Goal: Task Accomplishment & Management: Use online tool/utility

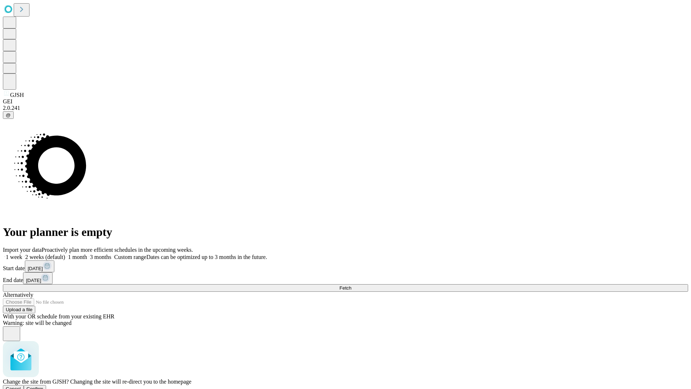
click at [44, 386] on span "Confirm" at bounding box center [35, 388] width 17 height 5
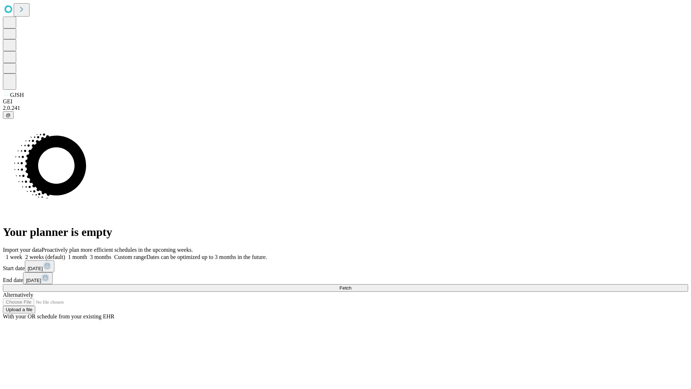
click at [65, 254] on label "2 weeks (default)" at bounding box center [43, 257] width 43 height 6
click at [351, 285] on span "Fetch" at bounding box center [346, 287] width 12 height 5
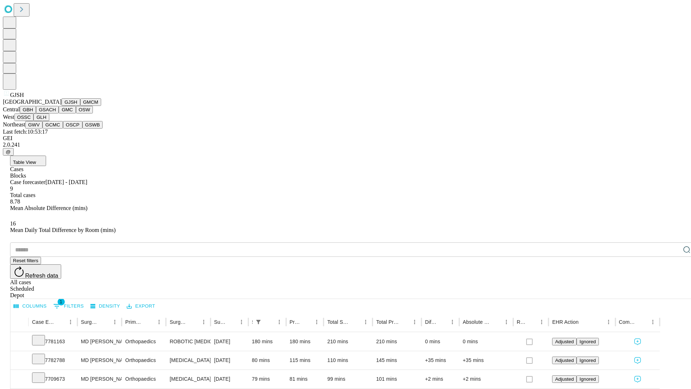
click at [80, 106] on button "GMCM" at bounding box center [90, 102] width 21 height 8
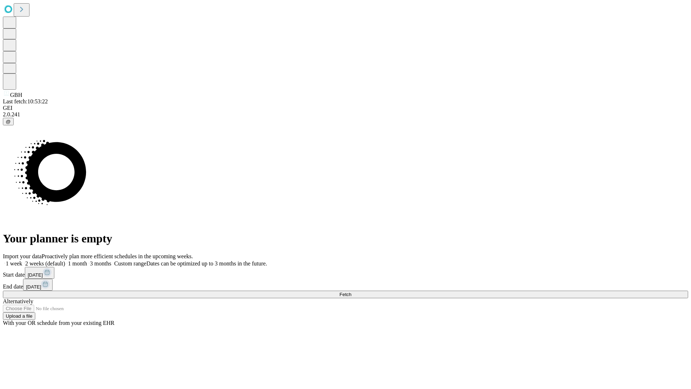
click at [65, 260] on label "2 weeks (default)" at bounding box center [43, 263] width 43 height 6
click at [351, 292] on span "Fetch" at bounding box center [346, 294] width 12 height 5
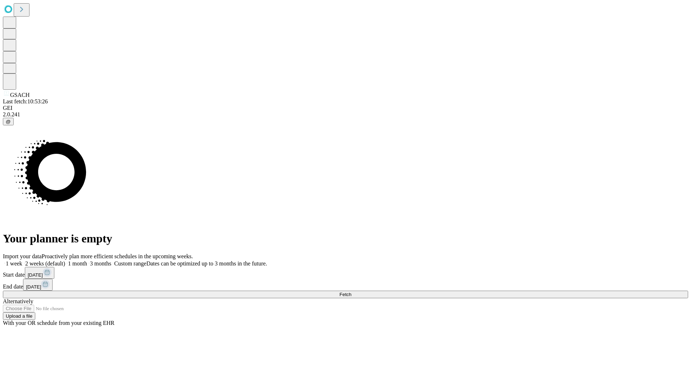
click at [65, 260] on label "2 weeks (default)" at bounding box center [43, 263] width 43 height 6
click at [351, 292] on span "Fetch" at bounding box center [346, 294] width 12 height 5
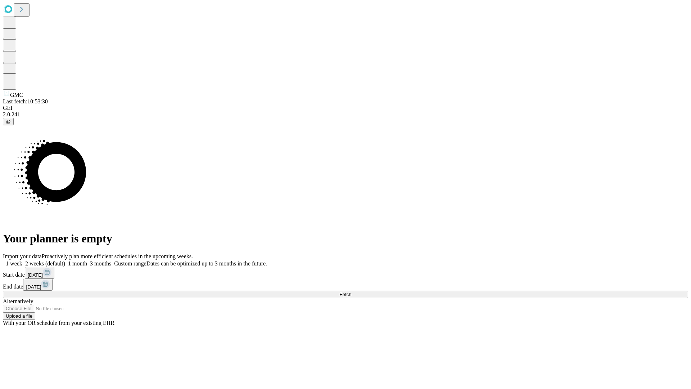
click at [65, 260] on label "2 weeks (default)" at bounding box center [43, 263] width 43 height 6
click at [351, 292] on span "Fetch" at bounding box center [346, 294] width 12 height 5
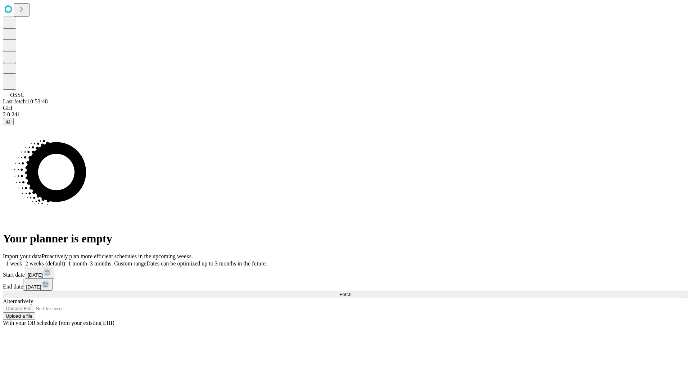
click at [65, 260] on label "2 weeks (default)" at bounding box center [43, 263] width 43 height 6
click at [351, 292] on span "Fetch" at bounding box center [346, 294] width 12 height 5
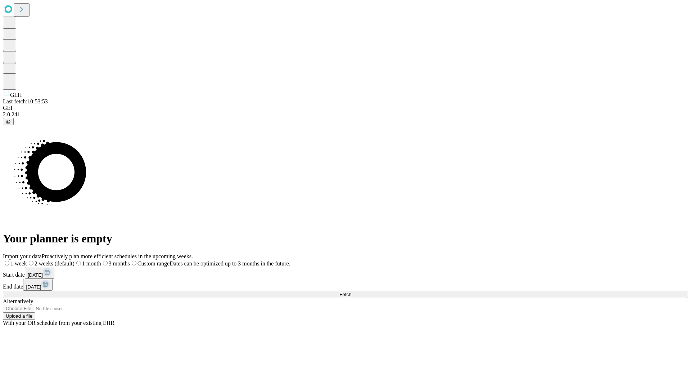
click at [75, 260] on label "2 weeks (default)" at bounding box center [51, 263] width 48 height 6
click at [351, 292] on span "Fetch" at bounding box center [346, 294] width 12 height 5
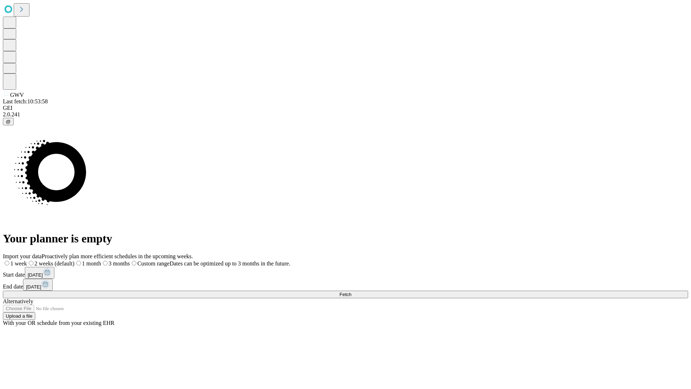
click at [351, 292] on span "Fetch" at bounding box center [346, 294] width 12 height 5
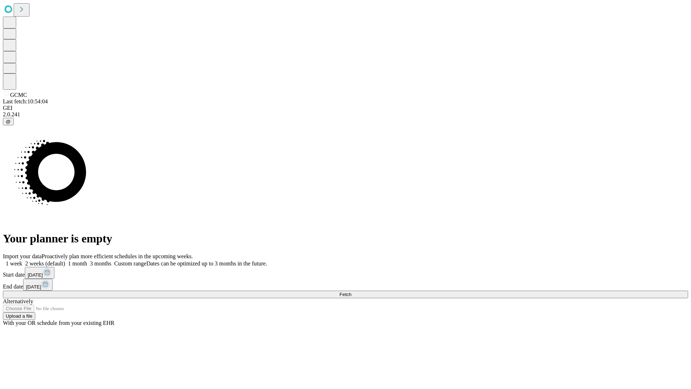
click at [65, 260] on label "2 weeks (default)" at bounding box center [43, 263] width 43 height 6
click at [351, 292] on span "Fetch" at bounding box center [346, 294] width 12 height 5
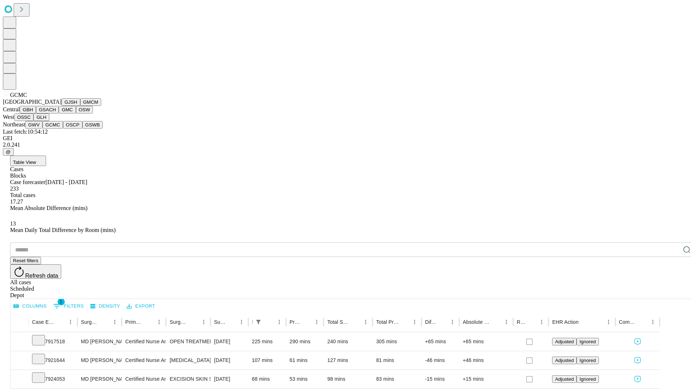
click at [63, 129] on button "OSCP" at bounding box center [72, 125] width 19 height 8
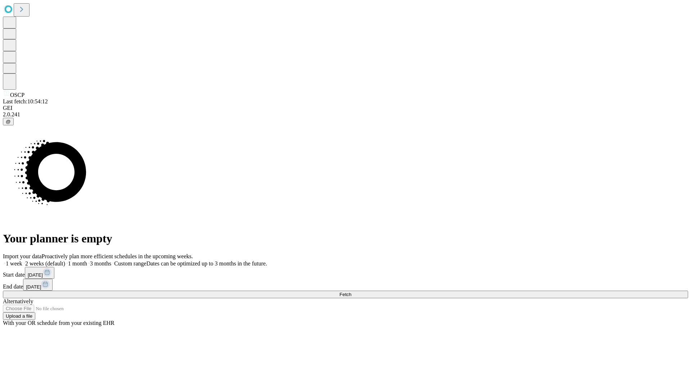
click at [65, 260] on label "2 weeks (default)" at bounding box center [43, 263] width 43 height 6
click at [351, 292] on span "Fetch" at bounding box center [346, 294] width 12 height 5
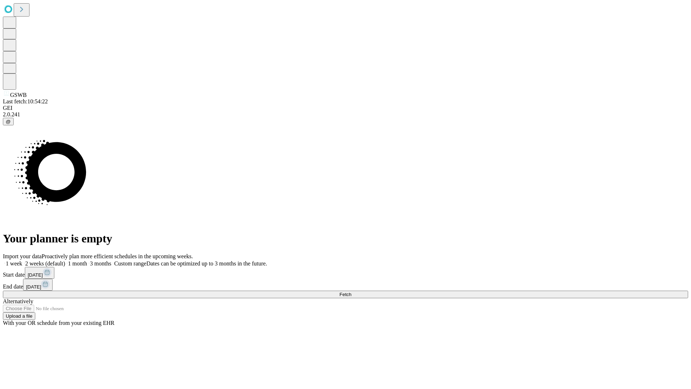
click at [65, 260] on label "2 weeks (default)" at bounding box center [43, 263] width 43 height 6
click at [351, 292] on span "Fetch" at bounding box center [346, 294] width 12 height 5
